Goal: Information Seeking & Learning: Learn about a topic

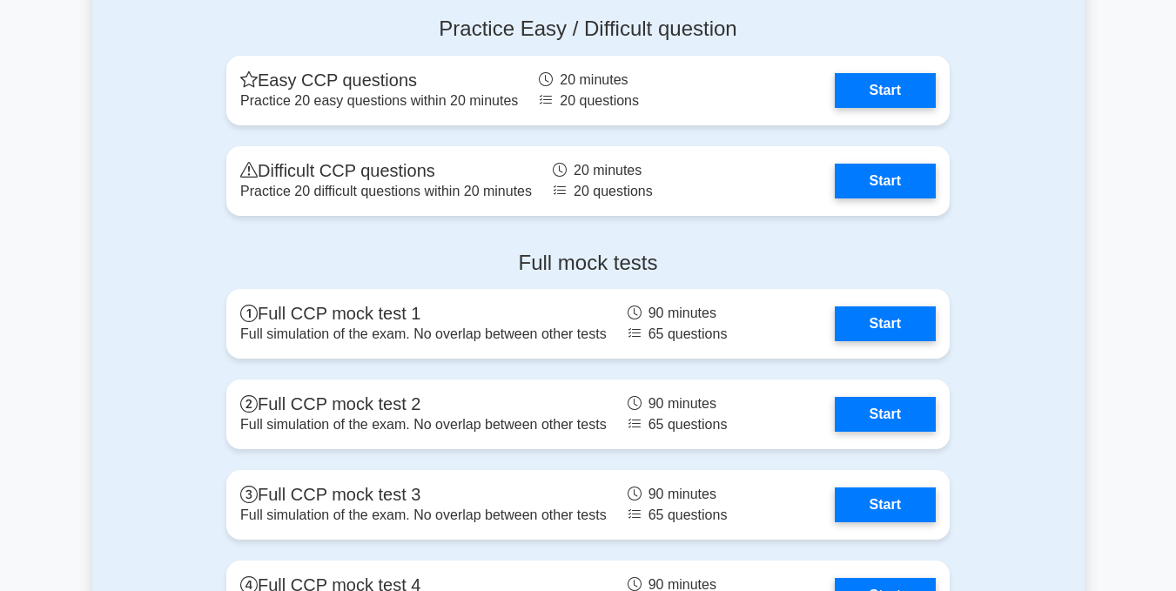
scroll to position [3135, 0]
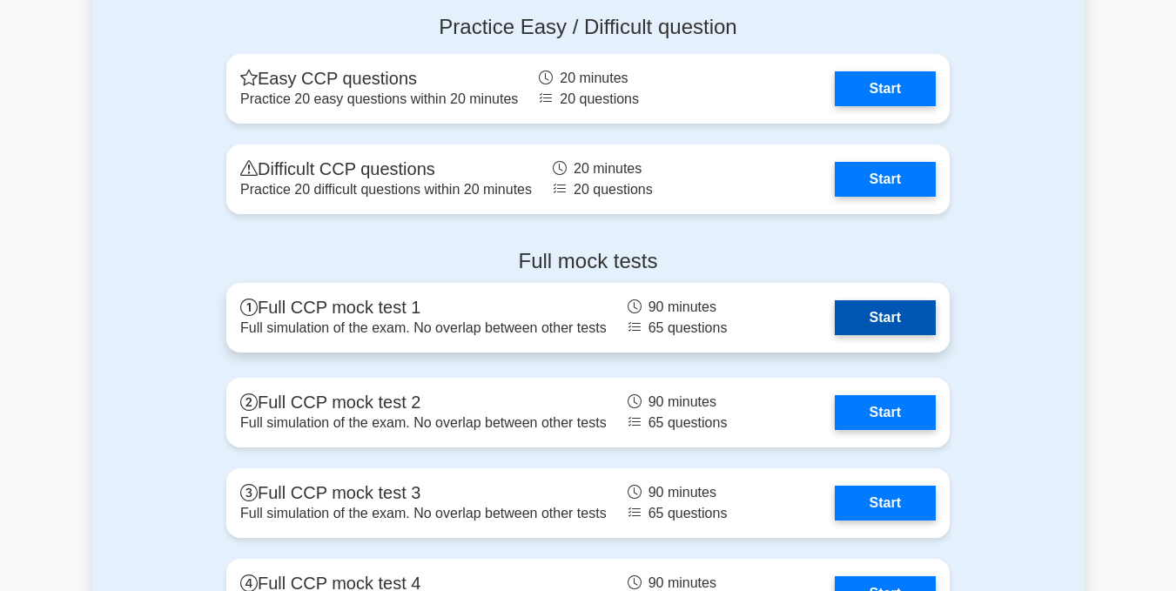
click at [879, 313] on link "Start" at bounding box center [885, 317] width 101 height 35
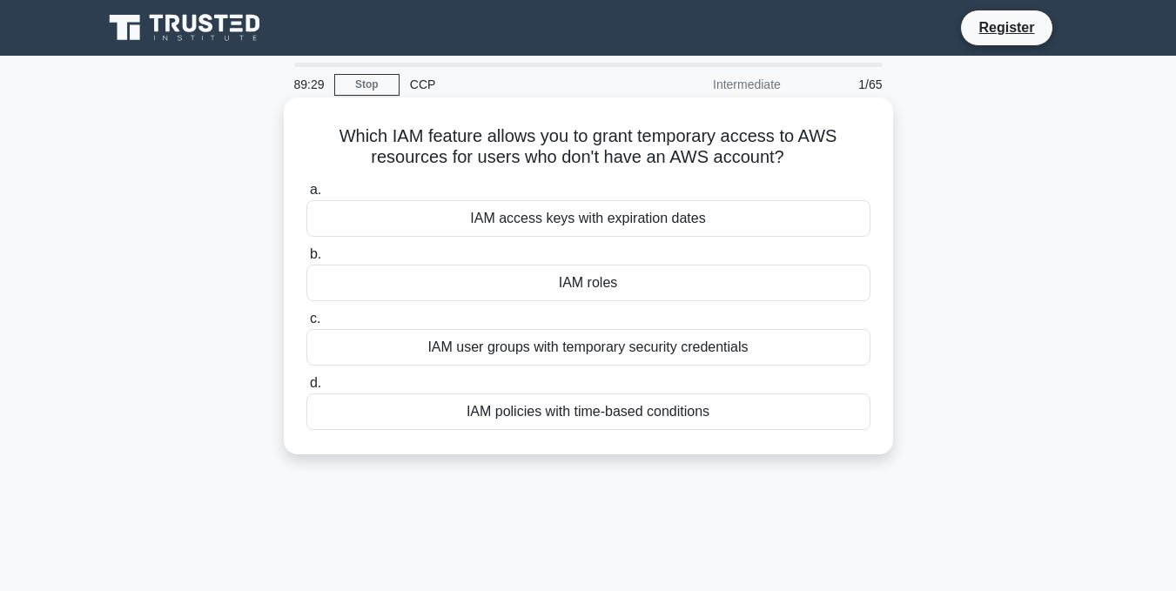
click at [327, 384] on label "d. IAM policies with time-based conditions" at bounding box center [589, 401] width 564 height 57
click at [307, 384] on input "d. IAM policies with time-based conditions" at bounding box center [307, 383] width 0 height 11
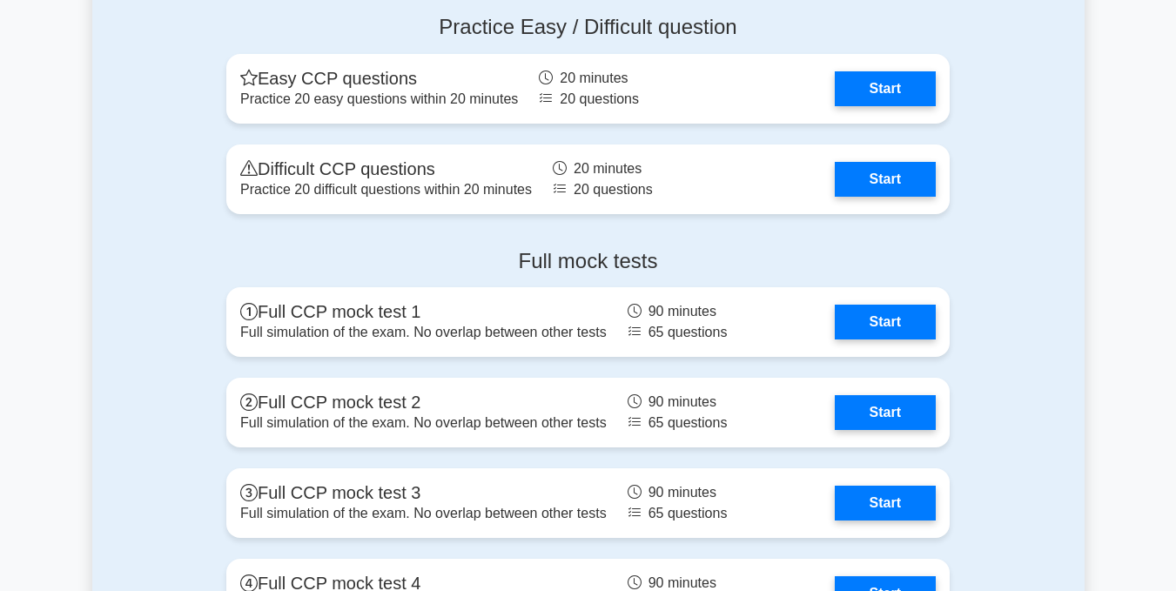
scroll to position [3135, 0]
